Goal: Task Accomplishment & Management: Manage account settings

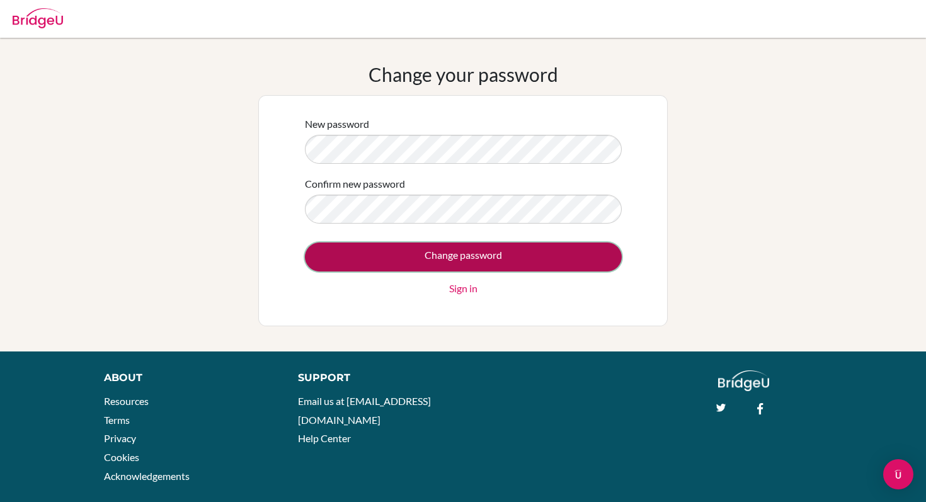
click at [413, 243] on input "Change password" at bounding box center [463, 257] width 317 height 29
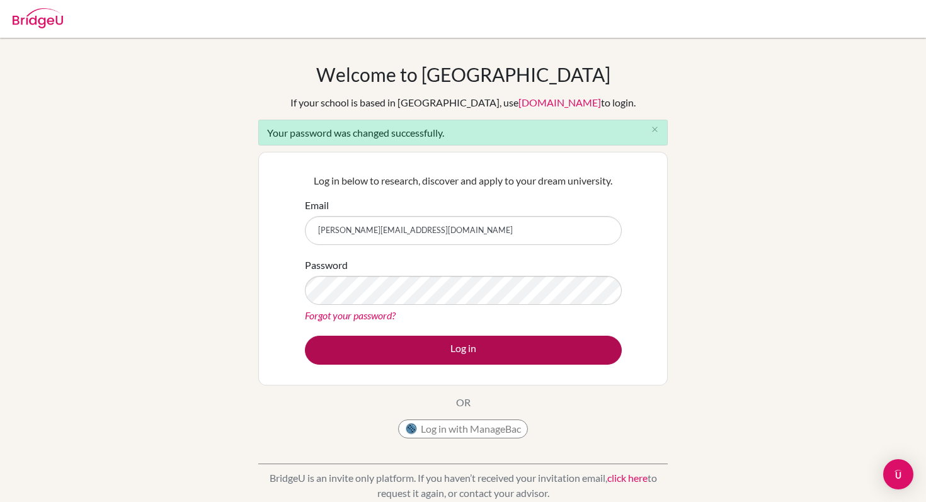
type input "[PERSON_NAME][EMAIL_ADDRESS][DOMAIN_NAME]"
click at [519, 351] on button "Log in" at bounding box center [463, 350] width 317 height 29
